Goal: Use online tool/utility

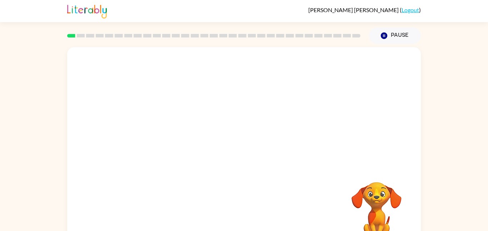
scroll to position [20, 0]
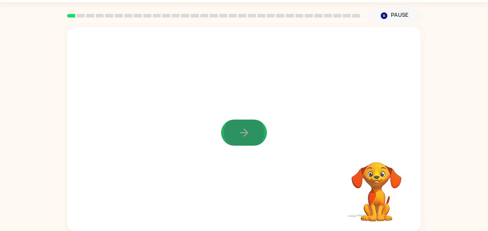
click at [246, 131] on icon "button" at bounding box center [244, 132] width 8 height 8
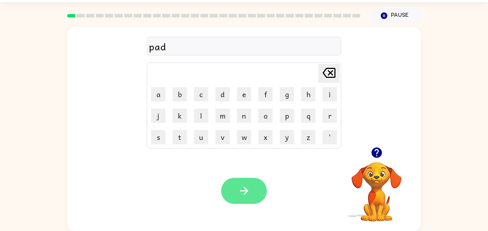
click at [259, 193] on button "button" at bounding box center [244, 191] width 46 height 26
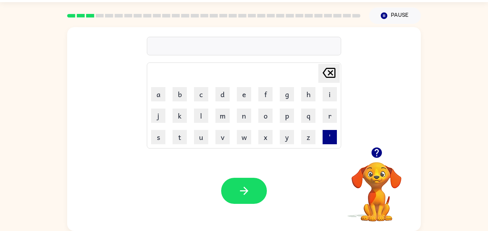
click at [333, 138] on button "'" at bounding box center [329, 137] width 14 height 14
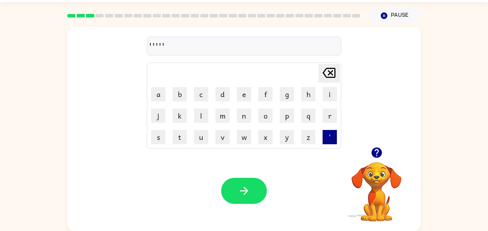
click at [333, 138] on button "'" at bounding box center [329, 137] width 14 height 14
click at [332, 75] on icon at bounding box center [328, 73] width 13 height 10
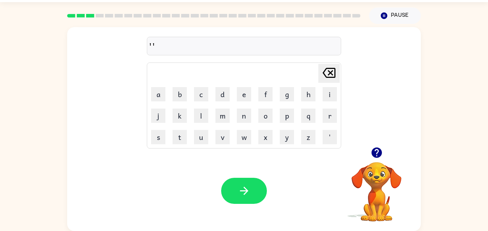
click at [332, 75] on icon at bounding box center [328, 73] width 13 height 10
click at [246, 119] on button "n" at bounding box center [244, 116] width 14 height 14
click at [266, 121] on button "o" at bounding box center [265, 116] width 14 height 14
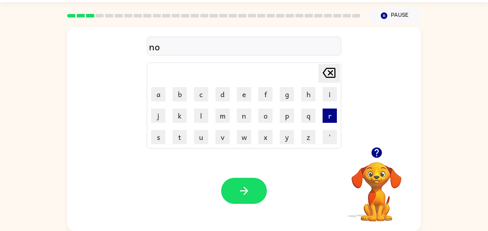
click at [322, 119] on button "r" at bounding box center [329, 116] width 14 height 14
type button "r"
click at [375, 154] on icon "button" at bounding box center [376, 152] width 10 height 10
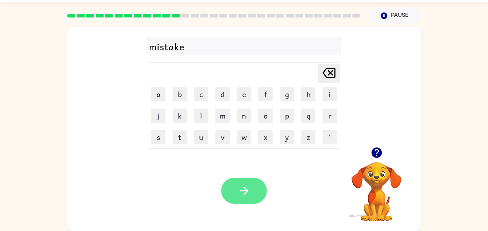
click at [228, 197] on button "button" at bounding box center [244, 191] width 46 height 26
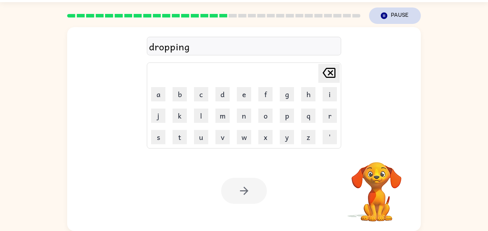
click at [390, 13] on button "Pause Pause" at bounding box center [395, 15] width 52 height 16
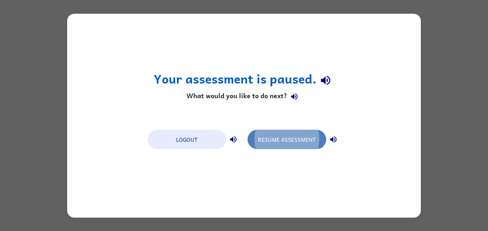
click at [316, 140] on button "Resume Assessment" at bounding box center [286, 139] width 79 height 19
